Goal: Task Accomplishment & Management: Manage account settings

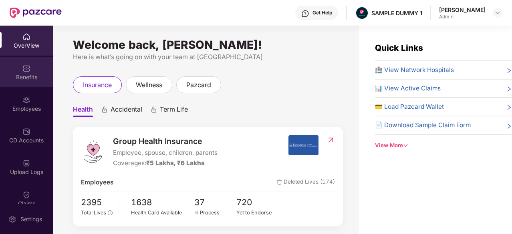
click at [30, 75] on div "Benefits" at bounding box center [26, 77] width 53 height 8
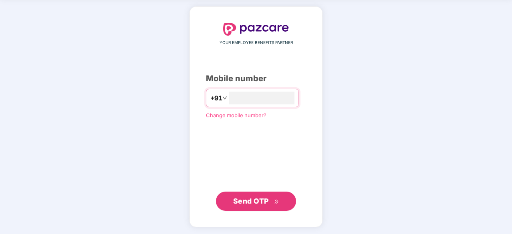
type input "**********"
click at [259, 199] on span "Send OTP" at bounding box center [251, 201] width 36 height 8
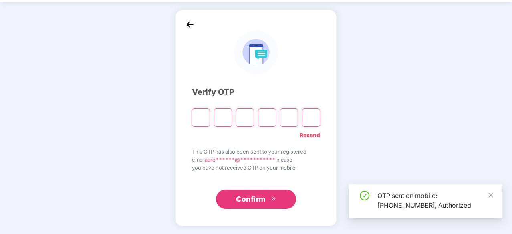
scroll to position [26, 0]
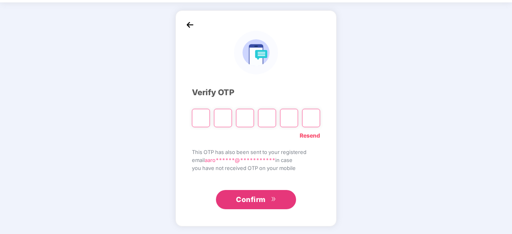
type input "*"
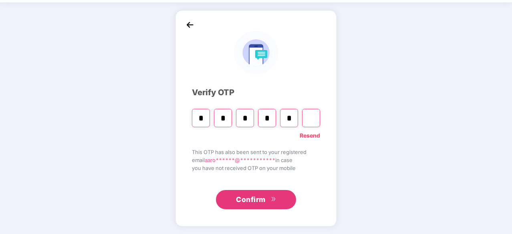
type input "*"
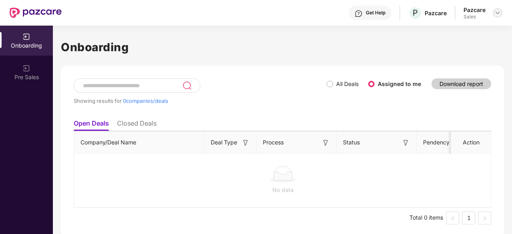
click at [496, 16] on div at bounding box center [497, 13] width 10 height 10
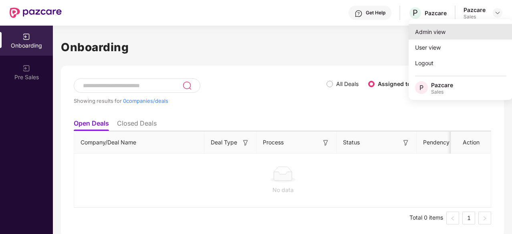
click at [417, 33] on div "Admin view" at bounding box center [460, 32] width 104 height 16
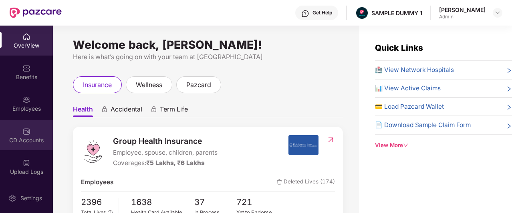
scroll to position [190, 0]
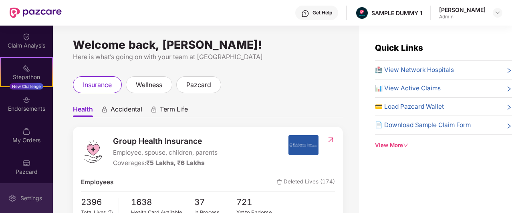
click at [33, 198] on div "Settings" at bounding box center [31, 199] width 26 height 8
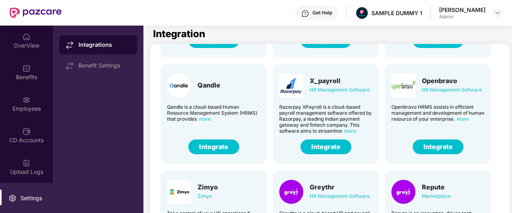
scroll to position [110, 0]
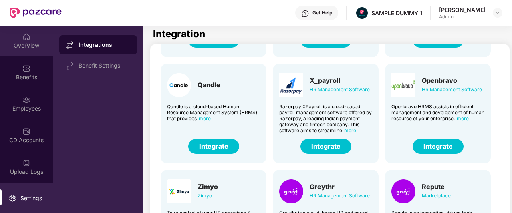
click at [20, 34] on div "OverView" at bounding box center [26, 41] width 53 height 30
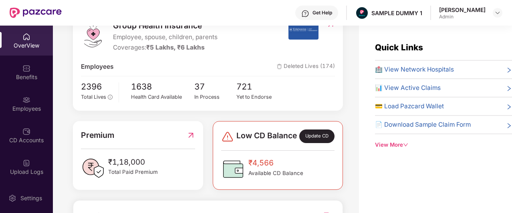
scroll to position [28, 0]
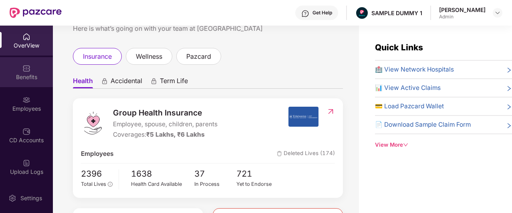
click at [34, 72] on div "Benefits" at bounding box center [26, 72] width 53 height 30
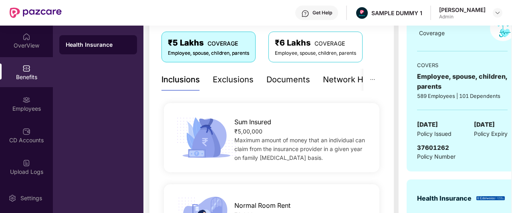
scroll to position [133, 0]
click at [231, 80] on div "Exclusions" at bounding box center [233, 80] width 41 height 12
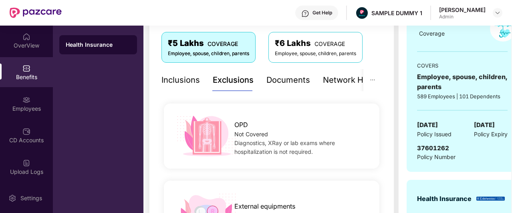
drag, startPoint x: 273, startPoint y: 83, endPoint x: 261, endPoint y: 84, distance: 12.1
click at [261, 84] on div "Inclusions Exclusions Documents Network Hospitals" at bounding box center [276, 80] width 231 height 22
click at [269, 83] on div "Documents" at bounding box center [288, 80] width 44 height 12
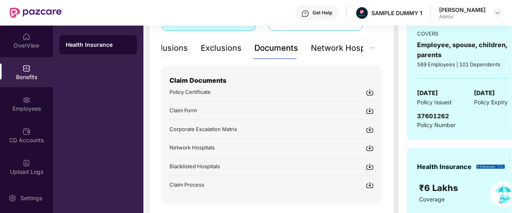
scroll to position [167, 0]
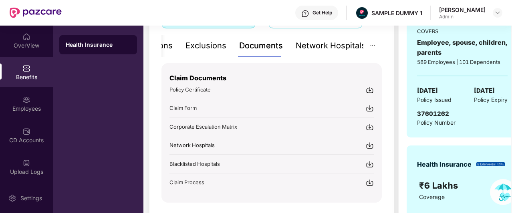
click at [334, 44] on div "Network Hospitals" at bounding box center [330, 46] width 70 height 12
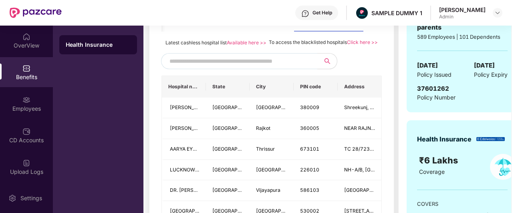
scroll to position [193, 0]
click at [238, 67] on input "text" at bounding box center [237, 61] width 137 height 12
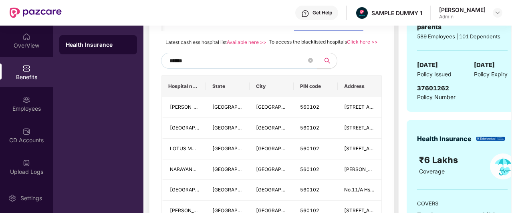
type input "******"
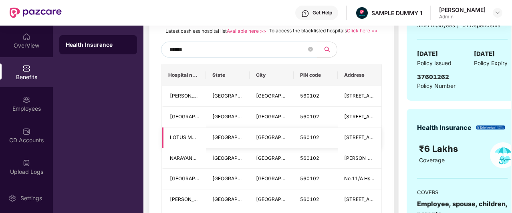
scroll to position [200, 0]
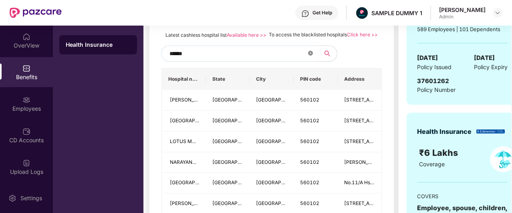
click at [310, 56] on icon "close-circle" at bounding box center [310, 53] width 5 height 5
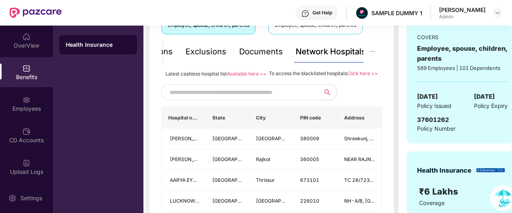
scroll to position [159, 0]
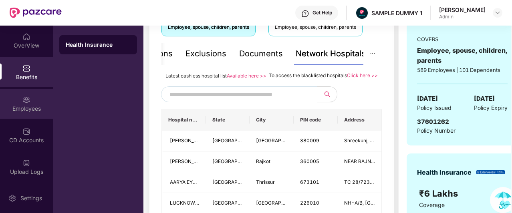
click at [18, 112] on div "Employees" at bounding box center [26, 109] width 53 height 8
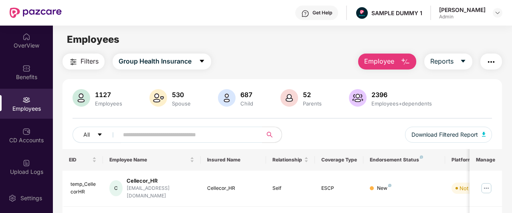
click at [385, 61] on span "Employee" at bounding box center [379, 61] width 30 height 10
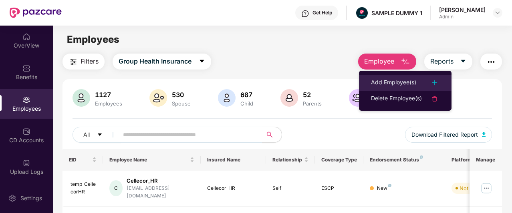
click at [393, 81] on div "Add Employee(s)" at bounding box center [393, 83] width 45 height 10
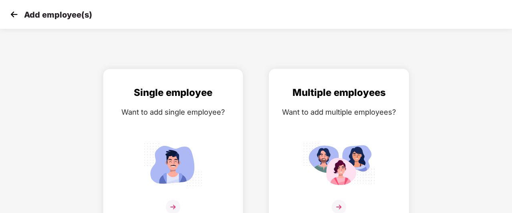
scroll to position [13, 0]
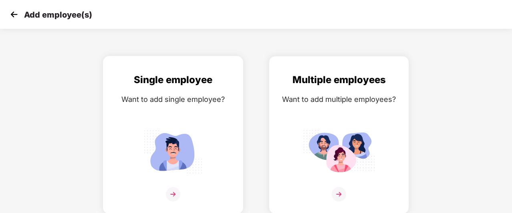
click at [201, 89] on div "Single employee Want to add single employee?" at bounding box center [172, 141] width 123 height 139
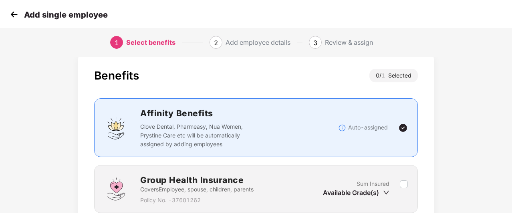
scroll to position [82, 0]
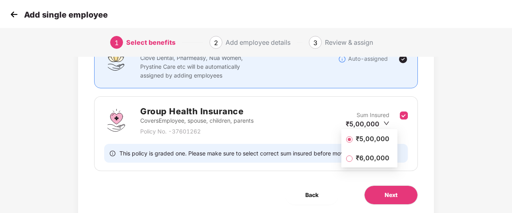
click at [358, 140] on span "₹5,00,000" at bounding box center [372, 138] width 40 height 9
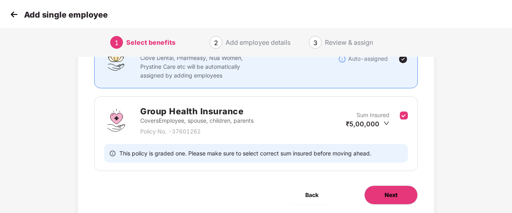
click at [397, 195] on span "Next" at bounding box center [390, 195] width 13 height 9
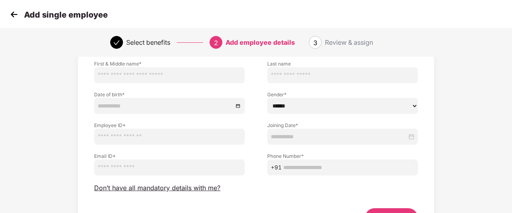
scroll to position [58, 0]
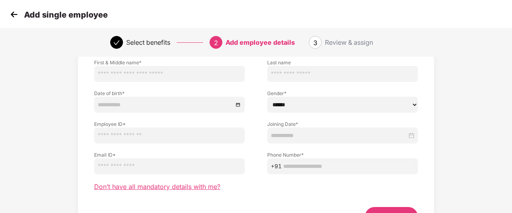
click at [183, 188] on span "Don’t have all mandatory details with me?" at bounding box center [157, 187] width 126 height 8
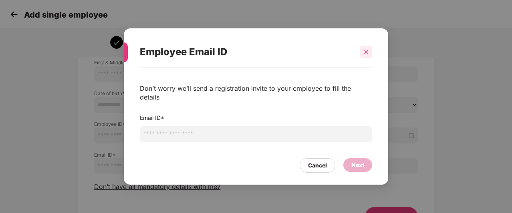
click at [369, 56] on div at bounding box center [366, 52] width 12 height 12
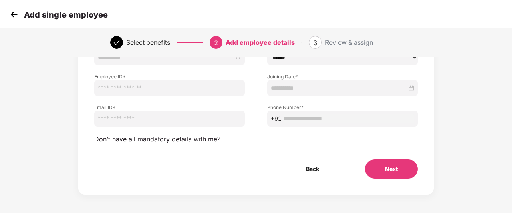
scroll to position [107, 0]
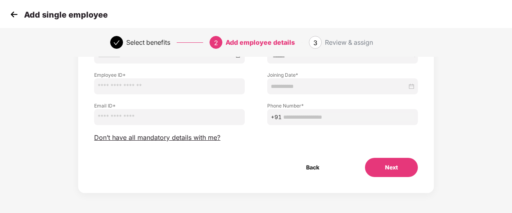
click at [16, 10] on img at bounding box center [14, 14] width 12 height 12
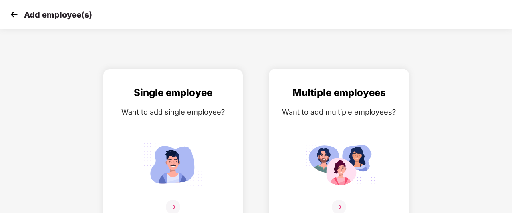
scroll to position [13, 0]
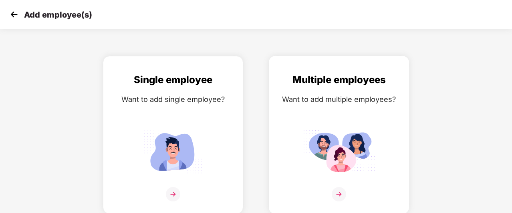
click at [324, 113] on div "Multiple employees Want to add multiple employees?" at bounding box center [338, 141] width 123 height 139
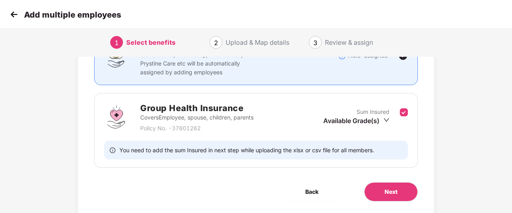
scroll to position [90, 0]
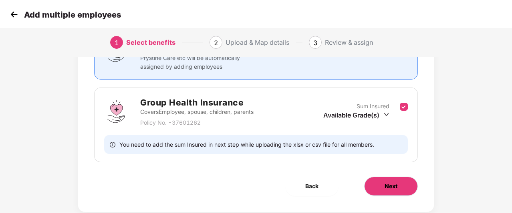
click at [391, 178] on button "Next" at bounding box center [391, 186] width 54 height 19
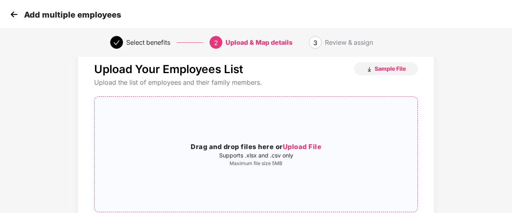
scroll to position [15, 0]
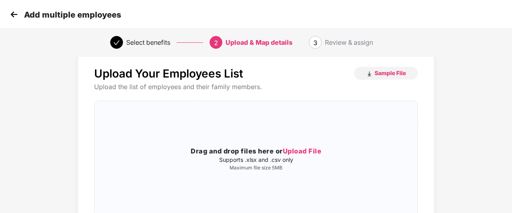
click at [10, 16] on img at bounding box center [14, 14] width 12 height 12
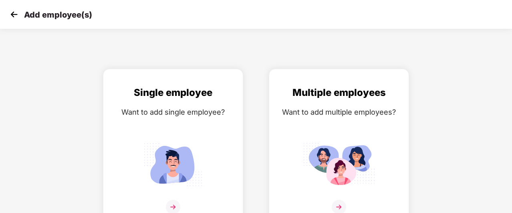
click at [10, 16] on img at bounding box center [14, 14] width 12 height 12
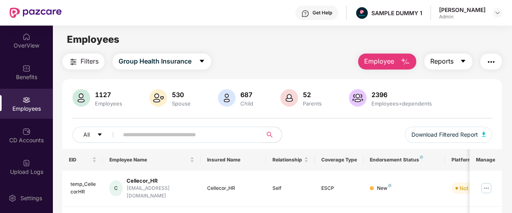
click at [458, 58] on button "Reports" at bounding box center [448, 62] width 48 height 16
click at [490, 65] on img "button" at bounding box center [491, 62] width 10 height 10
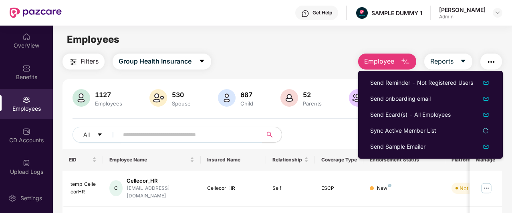
click at [303, 57] on div "Filters Group Health Insurance Employee Reports" at bounding box center [281, 62] width 439 height 16
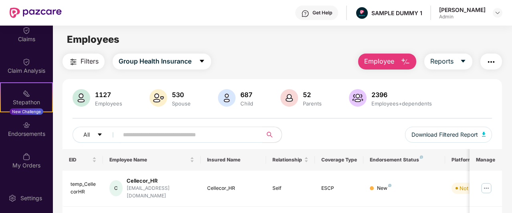
scroll to position [167, 0]
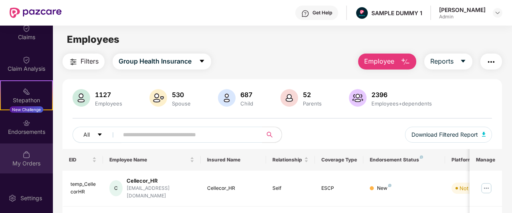
click at [38, 152] on div "My Orders" at bounding box center [26, 159] width 53 height 30
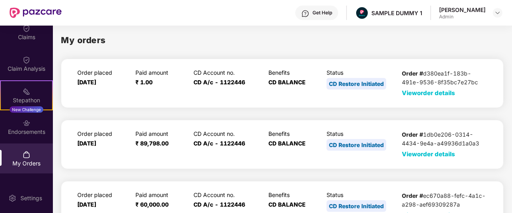
click at [416, 93] on span "View order details" at bounding box center [427, 93] width 53 height 8
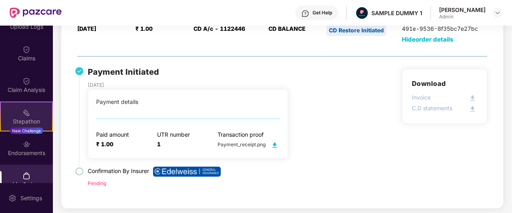
scroll to position [144, 0]
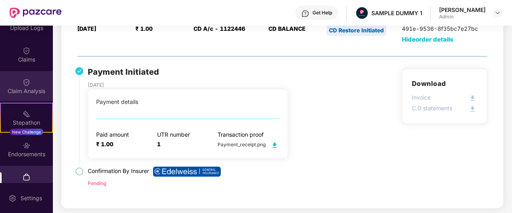
click at [30, 89] on div "Claim Analysis" at bounding box center [26, 91] width 53 height 8
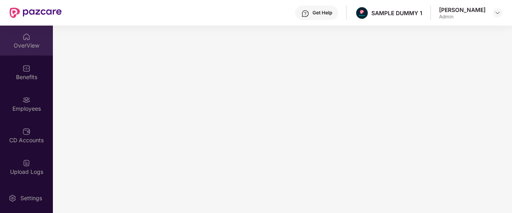
click at [30, 47] on div "OverView" at bounding box center [26, 46] width 53 height 8
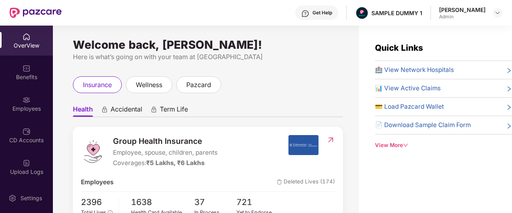
click at [330, 12] on div "Get Help" at bounding box center [322, 13] width 20 height 6
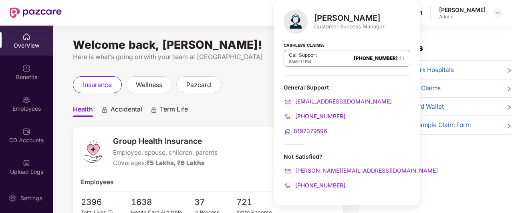
click at [246, 92] on div "insurance wellness pazcard" at bounding box center [208, 84] width 270 height 17
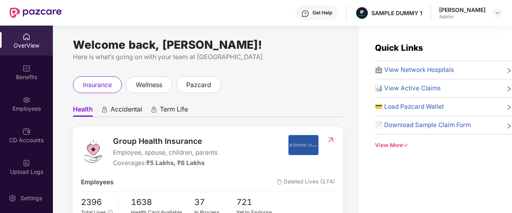
click at [389, 145] on div "View More" at bounding box center [443, 145] width 137 height 8
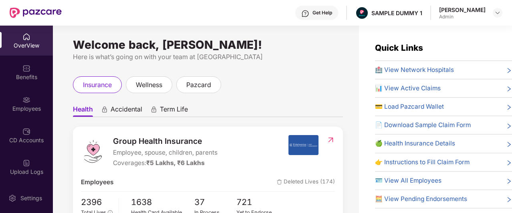
click at [412, 70] on span "🏥 View Network Hospitals" at bounding box center [414, 70] width 79 height 10
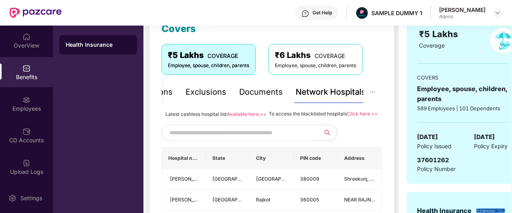
scroll to position [121, 0]
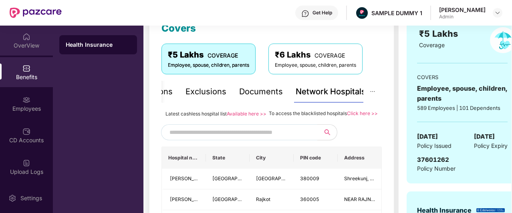
click at [26, 39] on img at bounding box center [26, 37] width 8 height 8
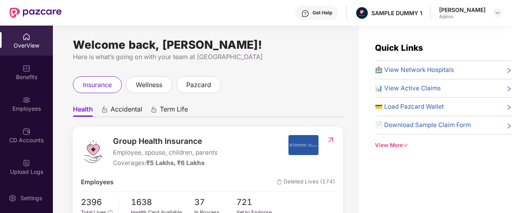
drag, startPoint x: 282, startPoint y: 86, endPoint x: 279, endPoint y: 70, distance: 15.9
click at [279, 70] on div "Welcome back, [PERSON_NAME]! Here is what’s going on with your team at Pazcare …" at bounding box center [206, 124] width 306 height 197
